Goal: Information Seeking & Learning: Learn about a topic

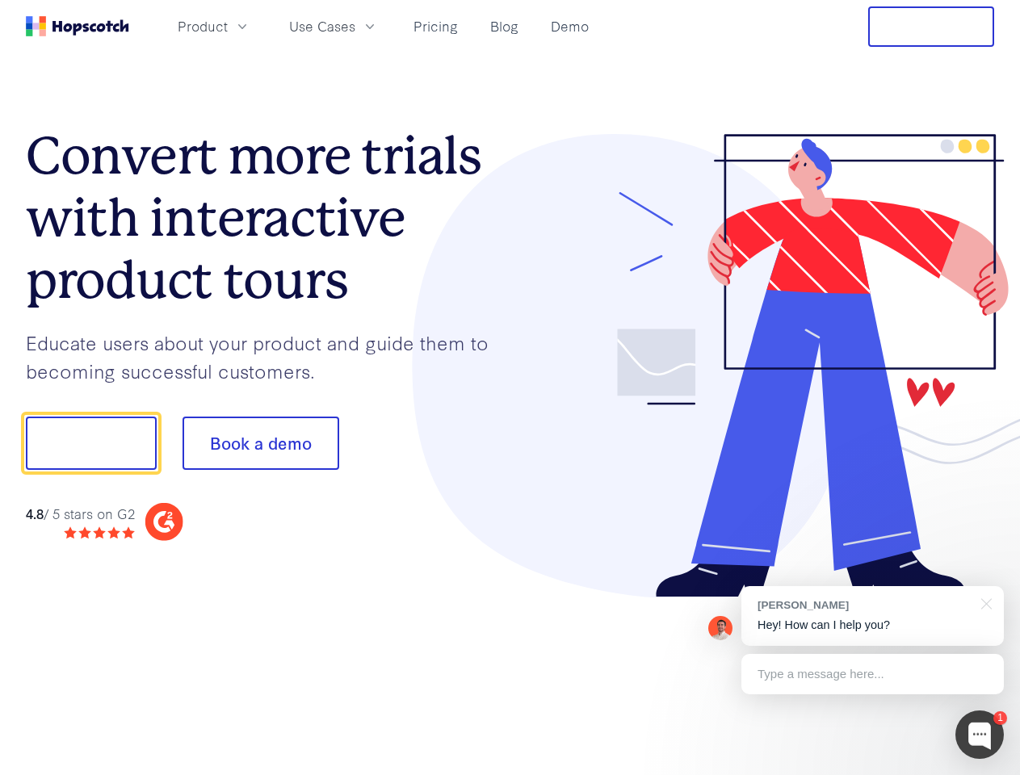
click at [510, 388] on div at bounding box center [752, 366] width 484 height 464
click at [228, 26] on span "Product" at bounding box center [203, 26] width 50 height 20
click at [355, 26] on span "Use Cases" at bounding box center [322, 26] width 66 height 20
click at [931, 27] on button "Free Trial" at bounding box center [931, 26] width 126 height 40
click at [90, 443] on button "Show me!" at bounding box center [91, 443] width 131 height 53
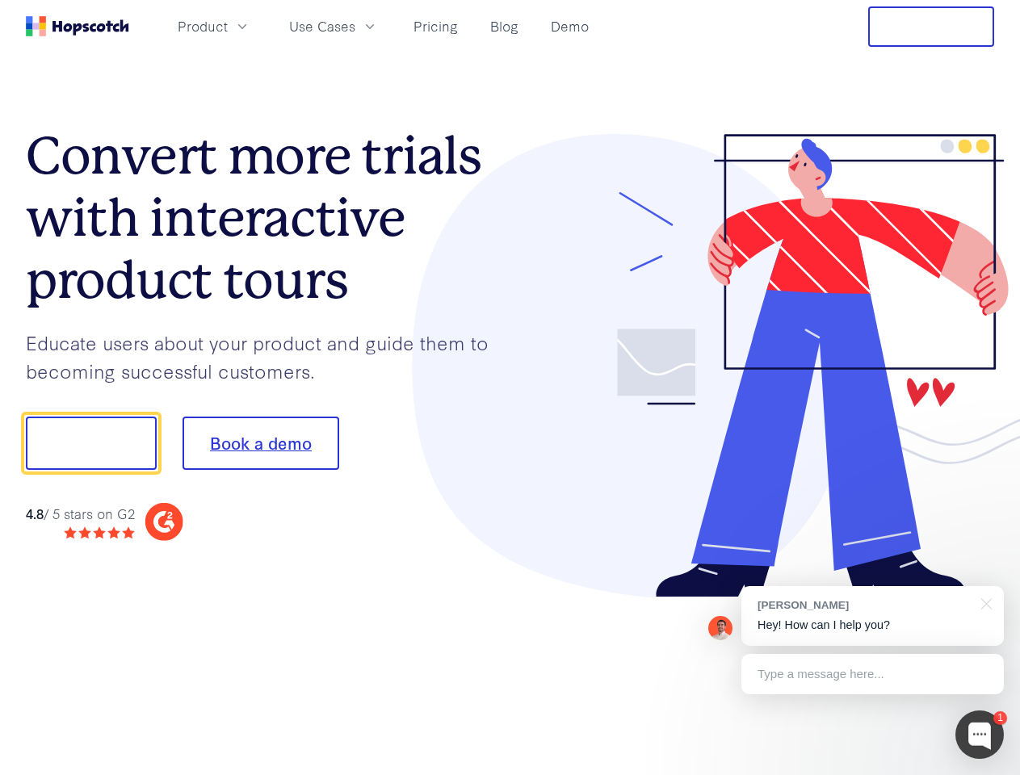
click at [260, 443] on button "Book a demo" at bounding box center [260, 443] width 157 height 53
click at [979, 735] on div at bounding box center [979, 735] width 48 height 48
click at [872, 616] on div "[PERSON_NAME] Hey! How can I help you?" at bounding box center [872, 616] width 262 height 60
click at [983, 774] on div "1 [PERSON_NAME] Hey! How can I help you? Type a message here... Free live chat …" at bounding box center [510, 775] width 1020 height 0
click at [872, 674] on div at bounding box center [852, 441] width 303 height 539
